Goal: Find specific page/section: Find specific page/section

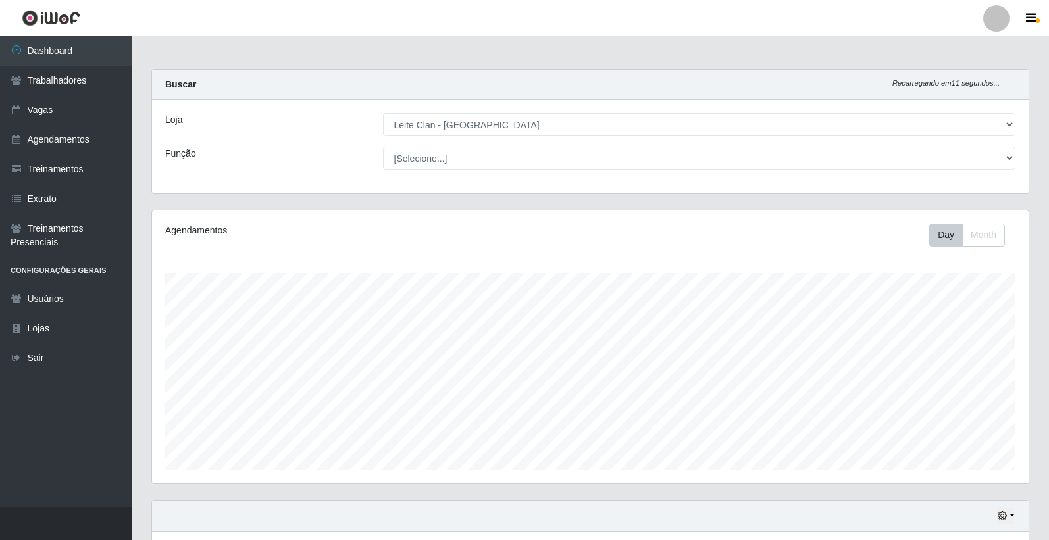
select select "452"
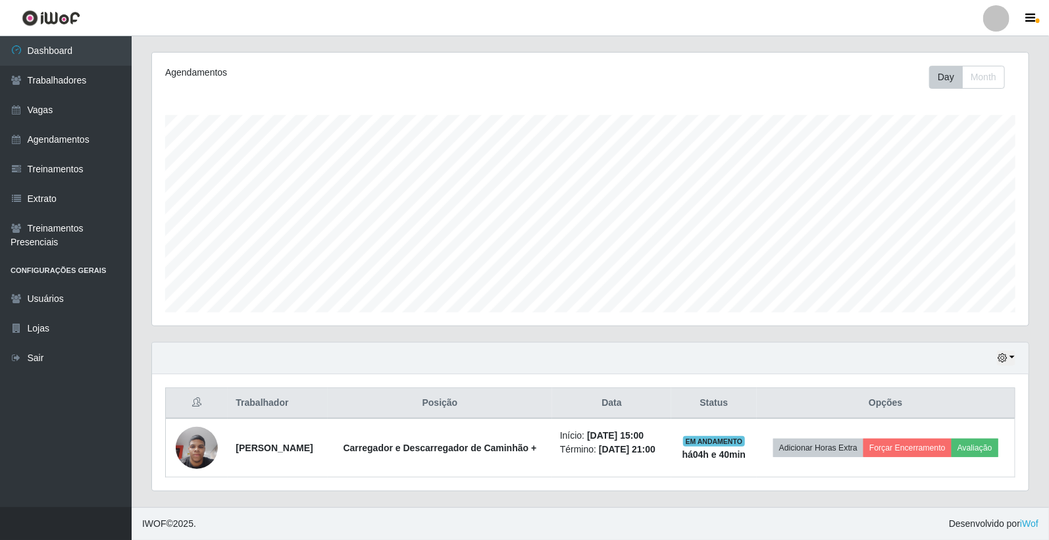
scroll to position [168, 0]
